Goal: Task Accomplishment & Management: Manage account settings

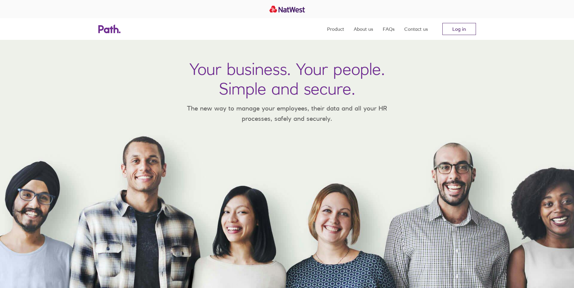
click at [459, 27] on link "Log in" at bounding box center [459, 29] width 34 height 12
click at [460, 28] on link "Log in" at bounding box center [459, 29] width 34 height 12
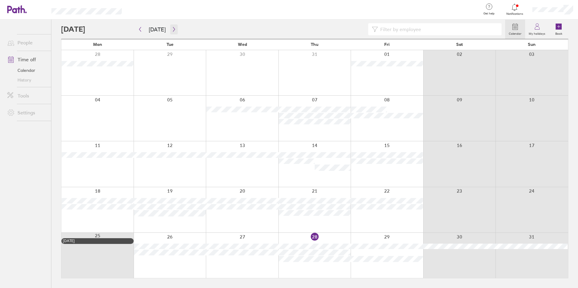
click at [173, 29] on icon "button" at bounding box center [174, 29] width 5 height 5
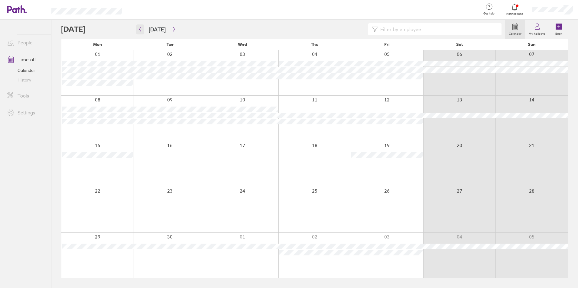
click at [141, 27] on icon "button" at bounding box center [140, 29] width 5 height 5
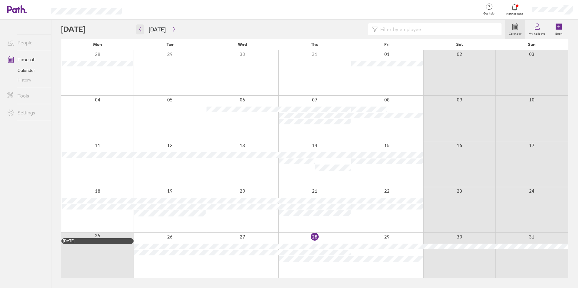
click at [140, 29] on icon "button" at bounding box center [140, 29] width 5 height 5
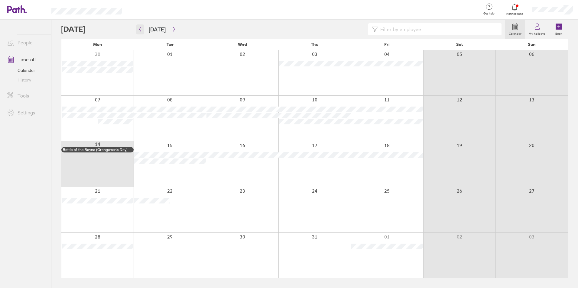
click at [141, 29] on icon "button" at bounding box center [140, 29] width 5 height 5
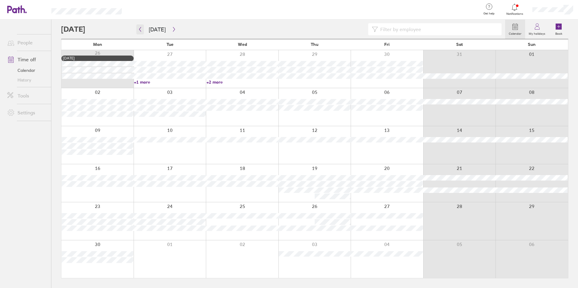
click at [141, 29] on icon "button" at bounding box center [140, 29] width 5 height 5
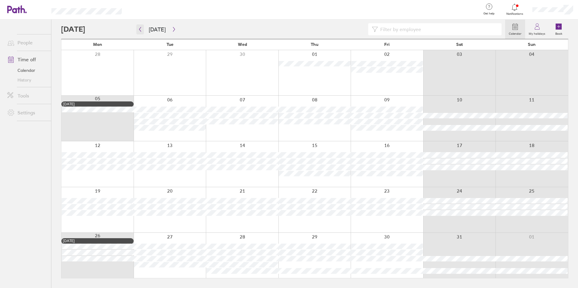
click at [138, 29] on icon "button" at bounding box center [140, 29] width 5 height 5
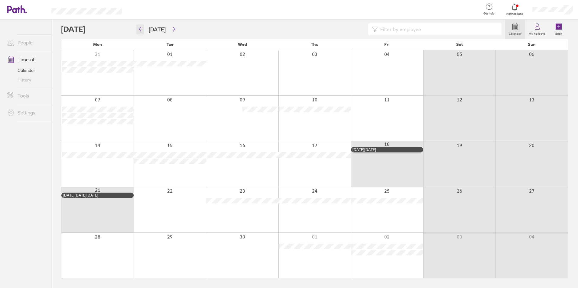
click at [138, 29] on icon "button" at bounding box center [140, 29] width 5 height 5
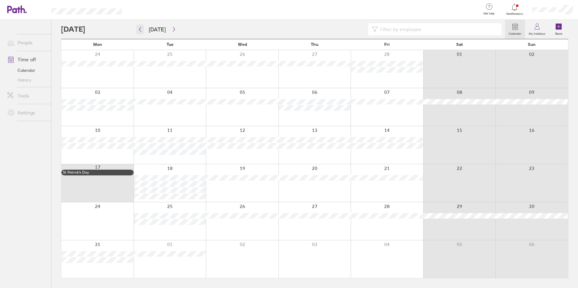
click at [138, 29] on icon "button" at bounding box center [140, 29] width 5 height 5
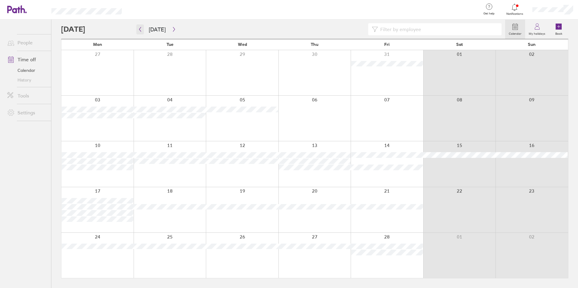
click at [138, 29] on icon "button" at bounding box center [140, 29] width 5 height 5
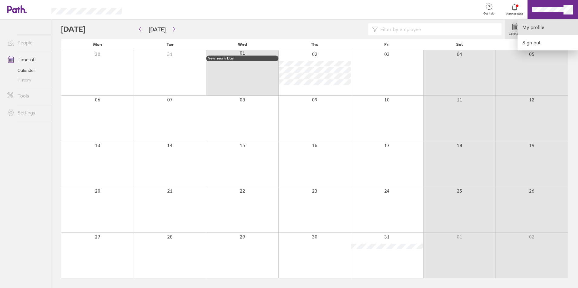
click at [535, 22] on link "My profile" at bounding box center [548, 27] width 60 height 15
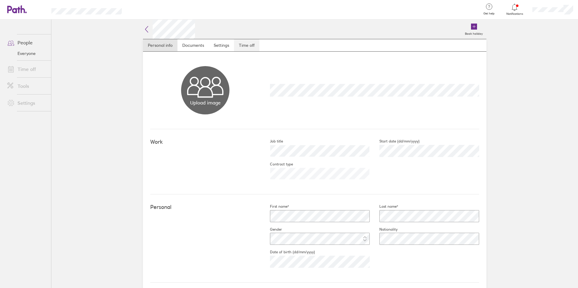
click at [246, 47] on link "Time off" at bounding box center [246, 45] width 25 height 12
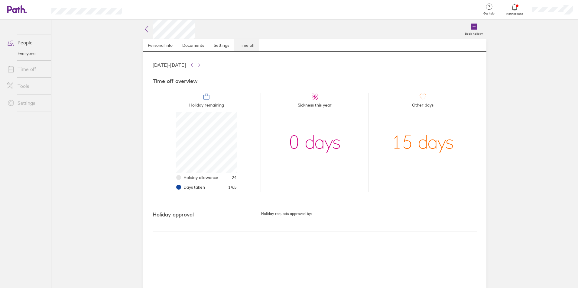
scroll to position [60, 60]
click at [193, 65] on icon at bounding box center [192, 65] width 2 height 4
click at [202, 64] on icon at bounding box center [199, 65] width 5 height 5
click at [194, 64] on icon at bounding box center [192, 65] width 5 height 5
click at [202, 64] on icon at bounding box center [199, 65] width 5 height 5
